Goal: Task Accomplishment & Management: Manage account settings

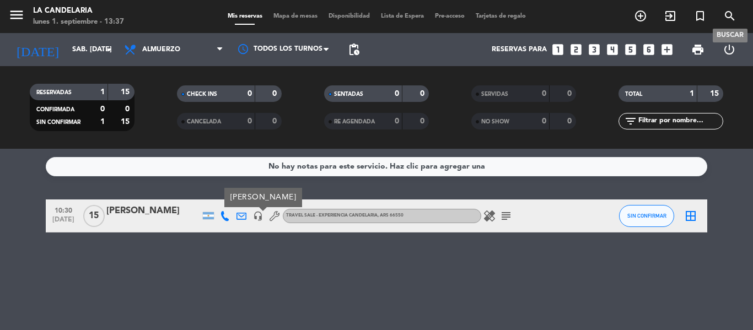
click at [726, 16] on icon "search" at bounding box center [729, 15] width 13 height 13
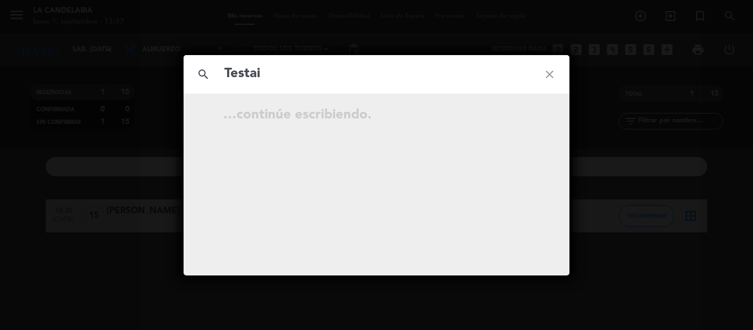
drag, startPoint x: 269, startPoint y: 85, endPoint x: 208, endPoint y: 72, distance: 62.0
click at [208, 72] on div "search Testai close" at bounding box center [376, 74] width 386 height 39
paste input "[PERSON_NAME]"
click at [269, 76] on input "[PERSON_NAME] [PERSON_NAME]" at bounding box center [376, 74] width 306 height 23
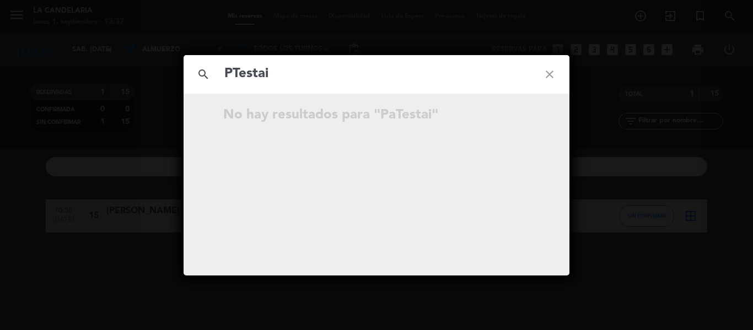
type input "Testai"
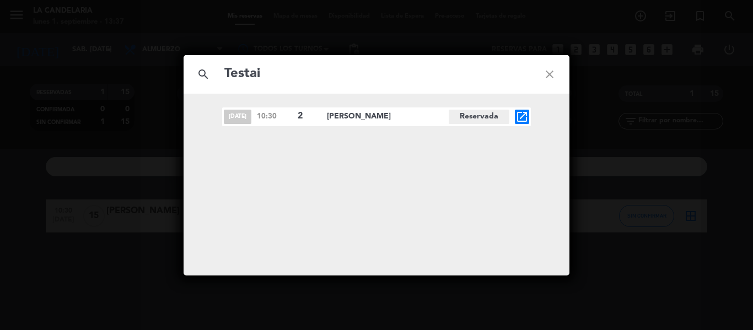
click at [285, 71] on input "Testai" at bounding box center [376, 74] width 306 height 23
click at [523, 117] on icon "open_in_new" at bounding box center [521, 116] width 13 height 13
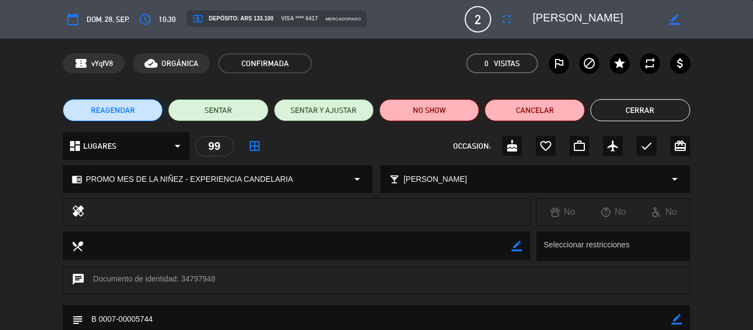
click at [139, 106] on button "REAGENDAR" at bounding box center [113, 110] width 100 height 22
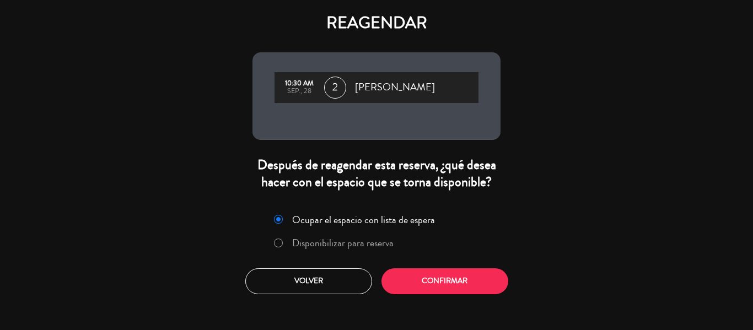
click at [339, 250] on label "Disponibilizar para reserva" at bounding box center [333, 244] width 131 height 20
click at [436, 284] on button "Confirmar" at bounding box center [444, 281] width 127 height 26
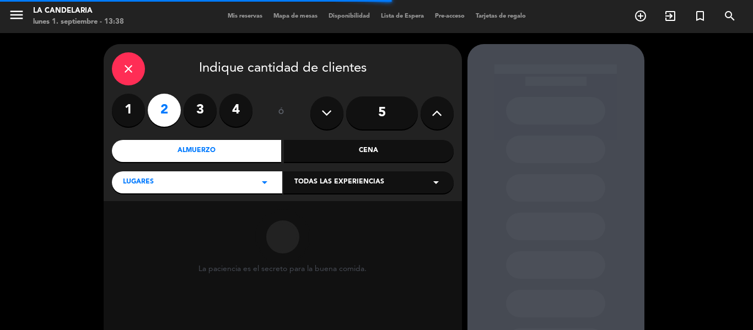
scroll to position [55, 0]
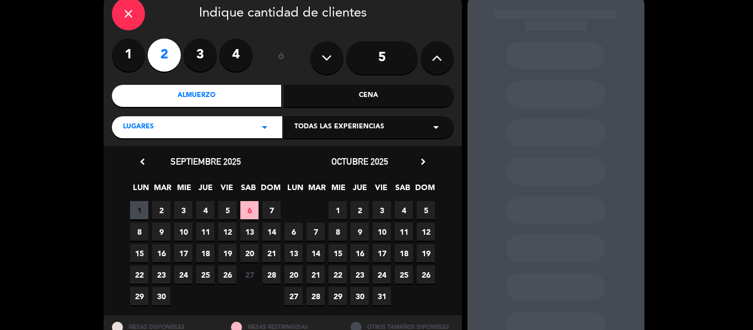
click at [343, 132] on span "Todas las experiencias" at bounding box center [339, 127] width 90 height 11
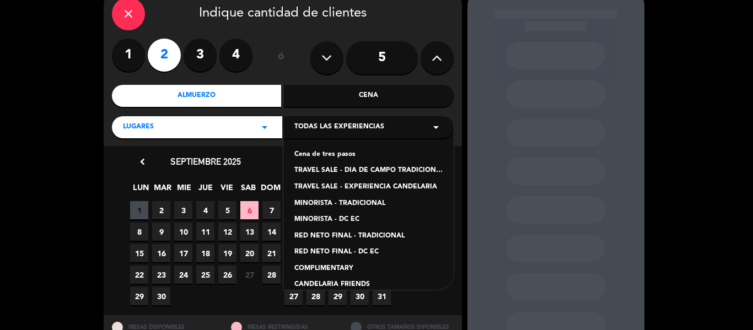
click at [377, 184] on div "TRAVEL SALE - EXPERIENCIA CANDELARIA" at bounding box center [368, 187] width 148 height 11
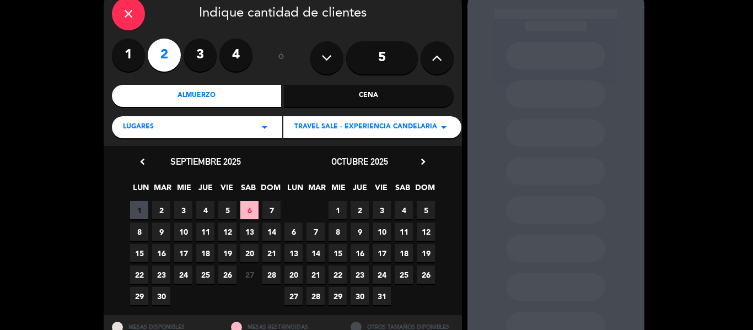
click at [431, 207] on span "5" at bounding box center [426, 210] width 18 height 18
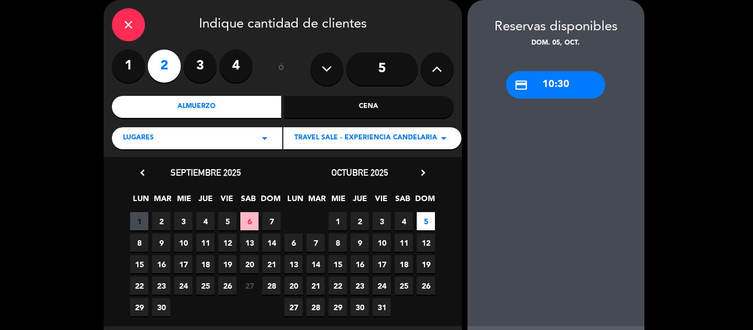
click at [572, 84] on div "credit_card 10:30" at bounding box center [555, 85] width 99 height 28
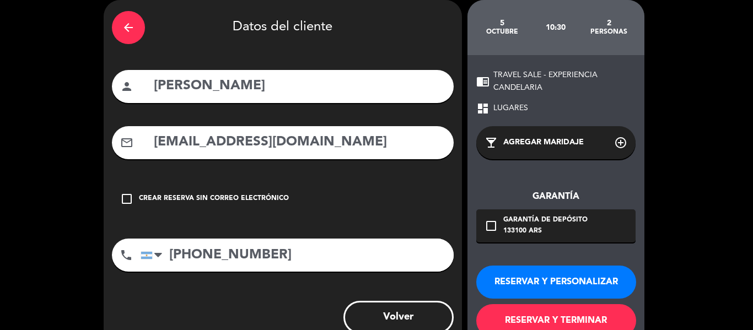
click at [523, 313] on button "RESERVAR Y TERMINAR" at bounding box center [556, 320] width 160 height 33
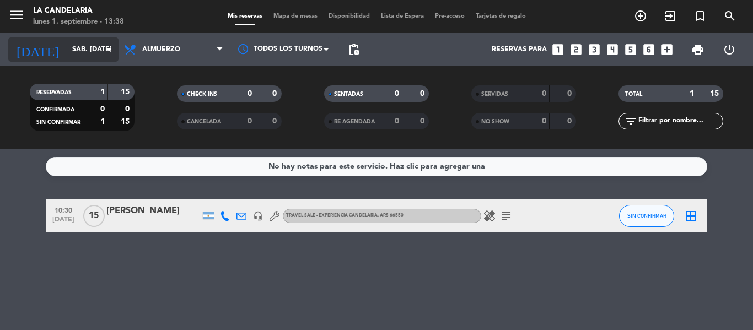
click at [67, 58] on input "sáb. [DATE]" at bounding box center [113, 49] width 93 height 19
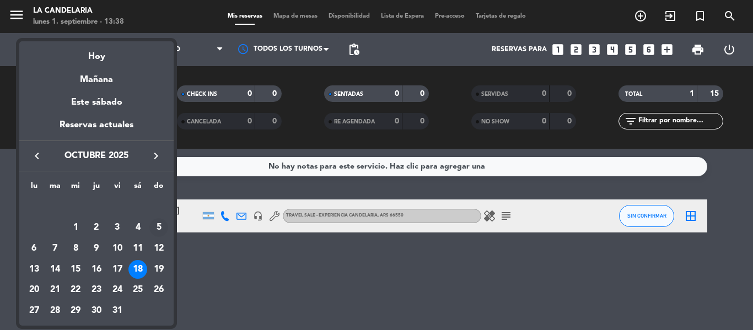
click at [155, 225] on div "5" at bounding box center [158, 227] width 19 height 19
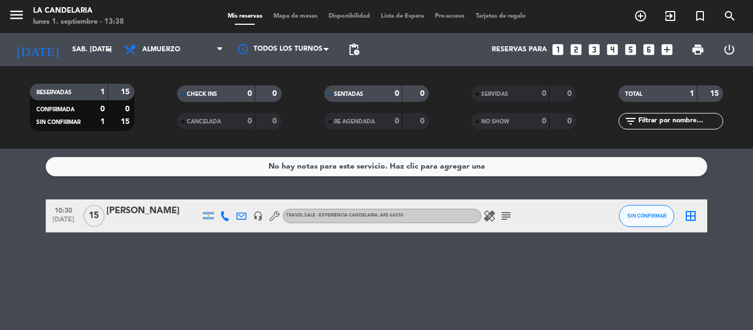
type input "dom. [DATE]"
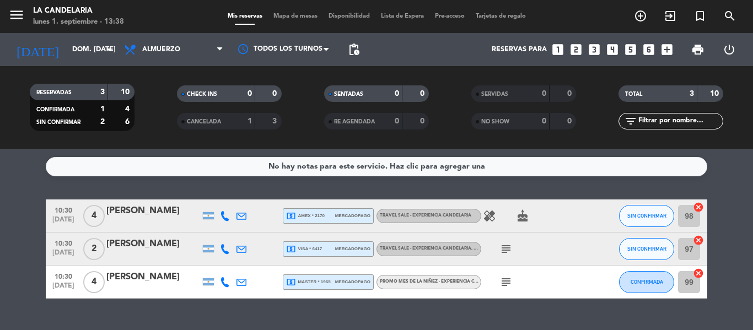
click at [190, 250] on div "[PERSON_NAME]" at bounding box center [153, 244] width 94 height 14
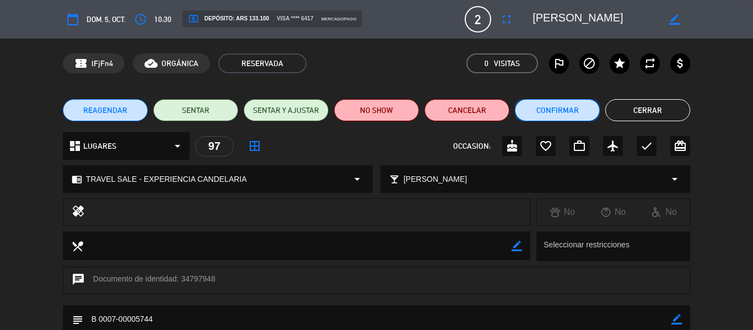
click at [548, 111] on button "Confirmar" at bounding box center [557, 110] width 85 height 22
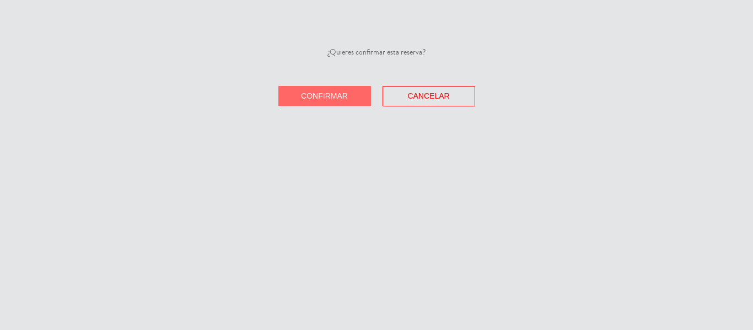
click at [312, 86] on button "Confirmar" at bounding box center [324, 96] width 93 height 20
